Goal: Obtain resource: Download file/media

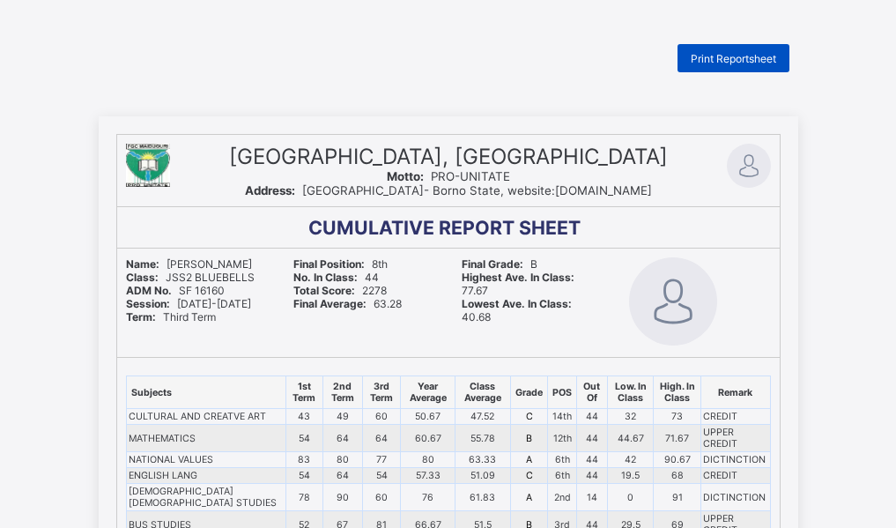
click at [737, 66] on div "Print Reportsheet" at bounding box center [733, 58] width 112 height 28
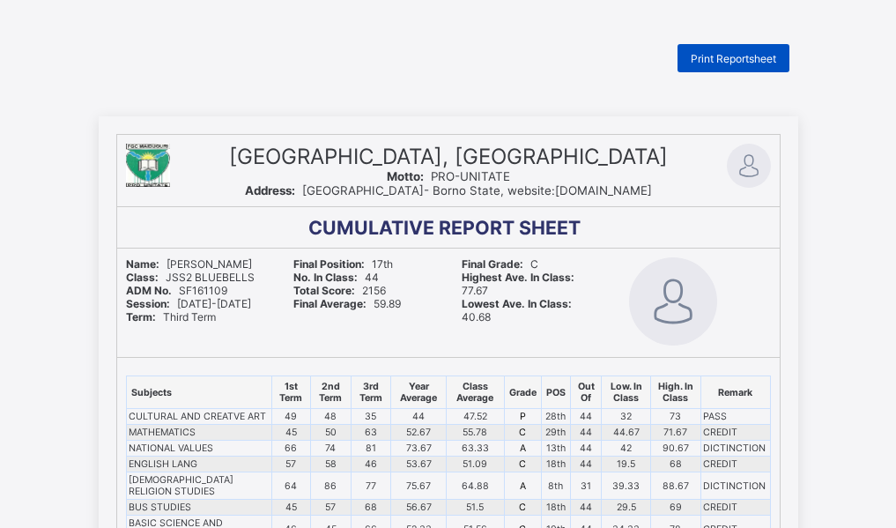
click at [759, 63] on span "Print Reportsheet" at bounding box center [733, 58] width 85 height 13
click at [729, 64] on span "Print Reportsheet" at bounding box center [733, 58] width 85 height 13
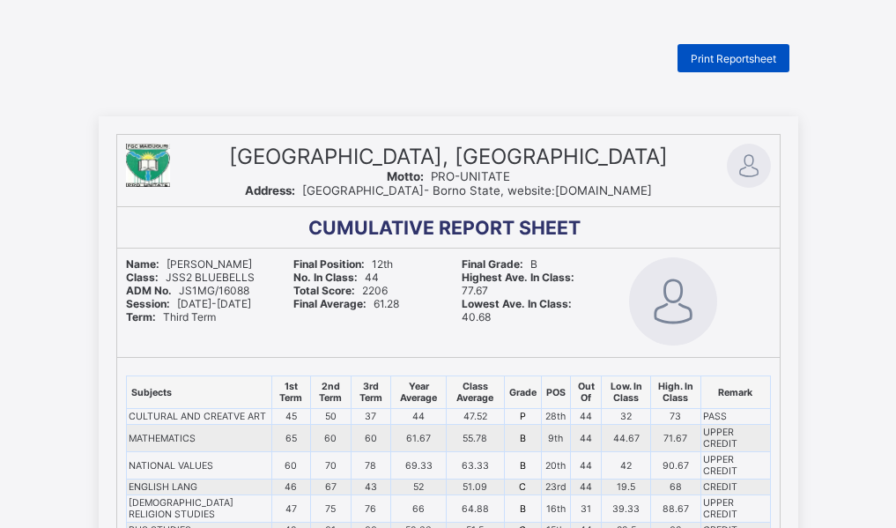
click at [751, 60] on span "Print Reportsheet" at bounding box center [733, 58] width 85 height 13
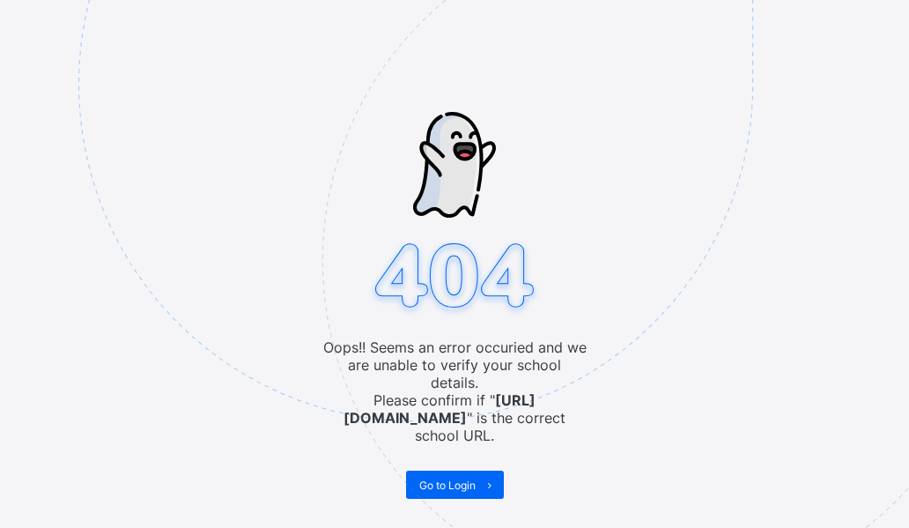
click at [802, 413] on img at bounding box center [537, 172] width 919 height 852
